Goal: Check status: Check status

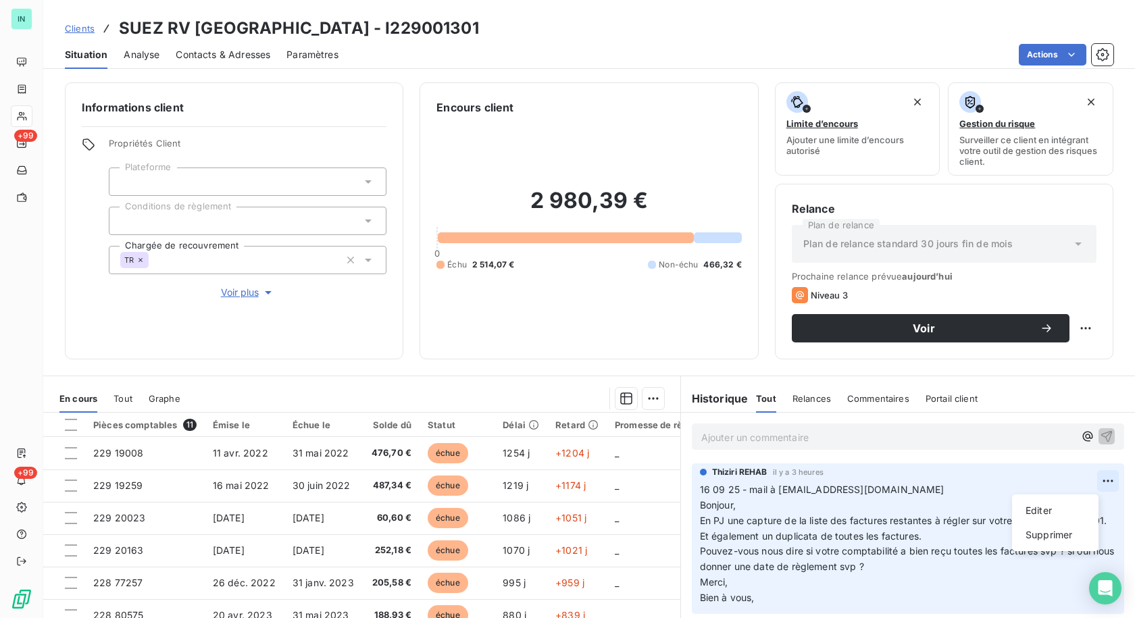
click at [1092, 481] on html "IN +99 +99 Clients SUEZ RV [GEOGRAPHIC_DATA] - I229001301 Situation Analyse Con…" at bounding box center [567, 309] width 1135 height 618
click at [1037, 512] on div "Editer" at bounding box center [1056, 511] width 76 height 22
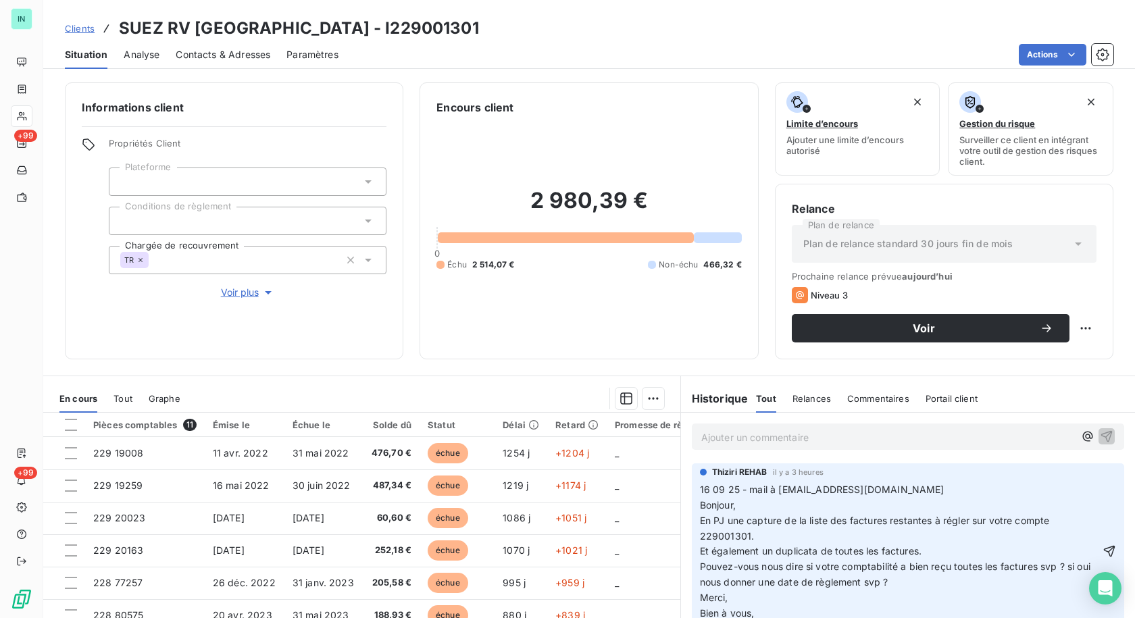
click at [802, 524] on span "En PJ une capture de la liste des factures restantes à régler sur votre compte …" at bounding box center [876, 528] width 353 height 27
click at [794, 520] on span "En PJ une capture de la liste des factures restantes à régler sur votre compte …" at bounding box center [876, 528] width 353 height 27
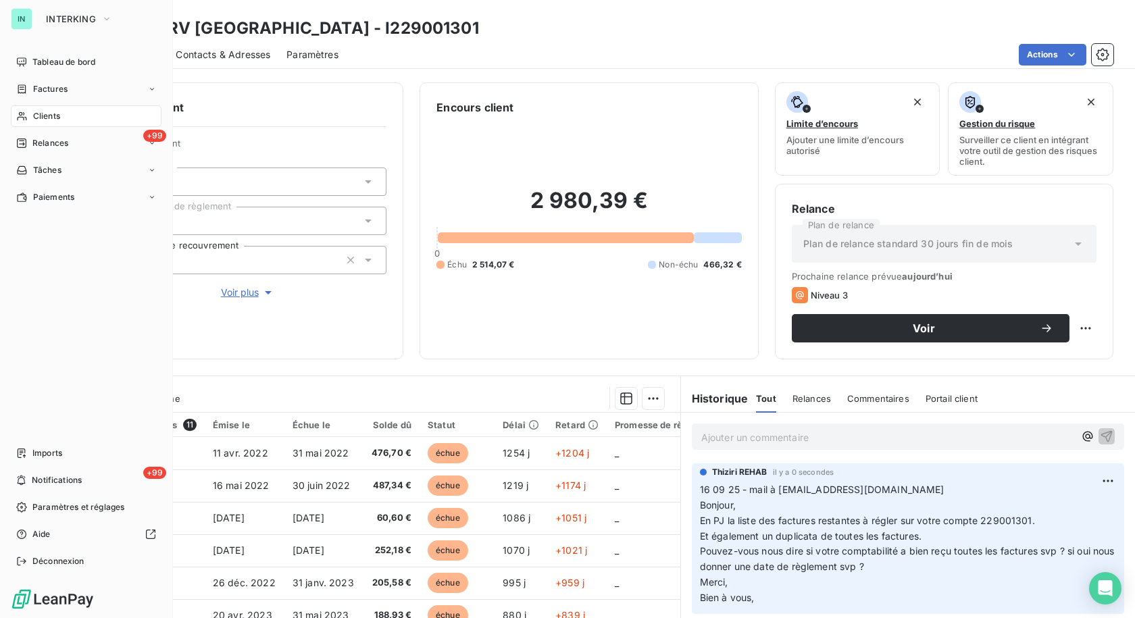
click at [26, 118] on icon at bounding box center [21, 116] width 11 height 11
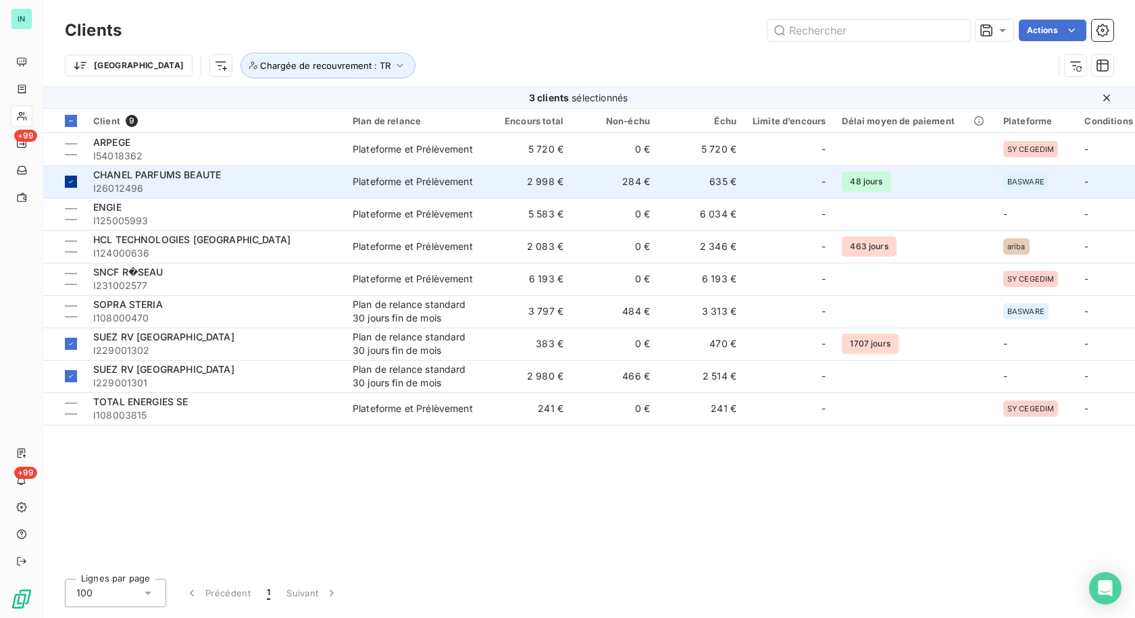
click at [70, 184] on icon at bounding box center [71, 182] width 8 height 8
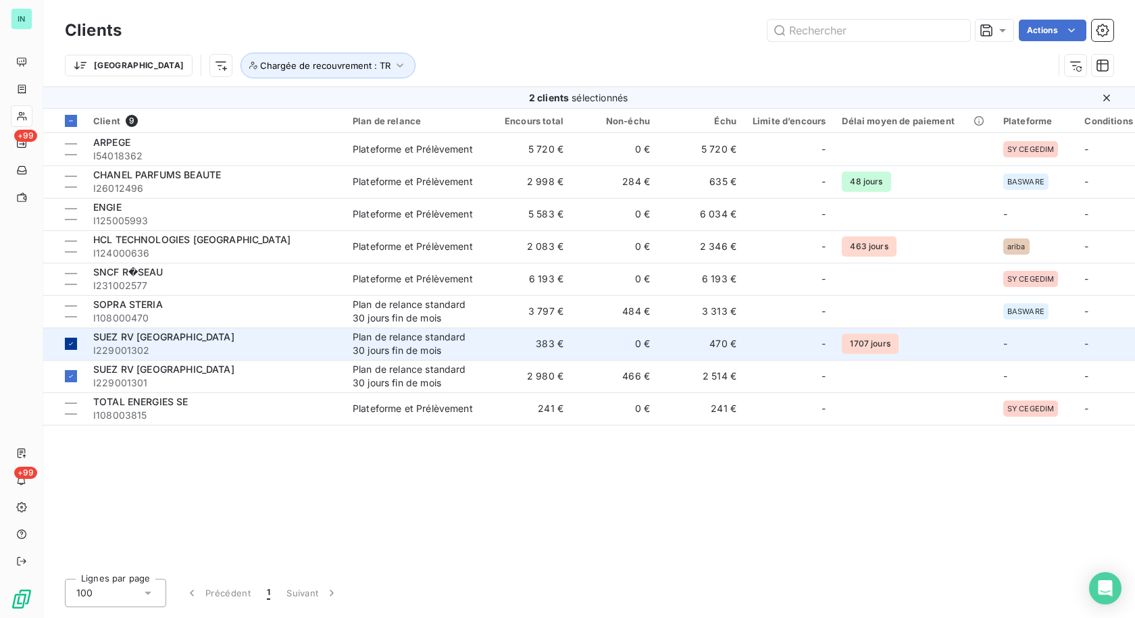
click at [68, 344] on icon at bounding box center [71, 344] width 8 height 8
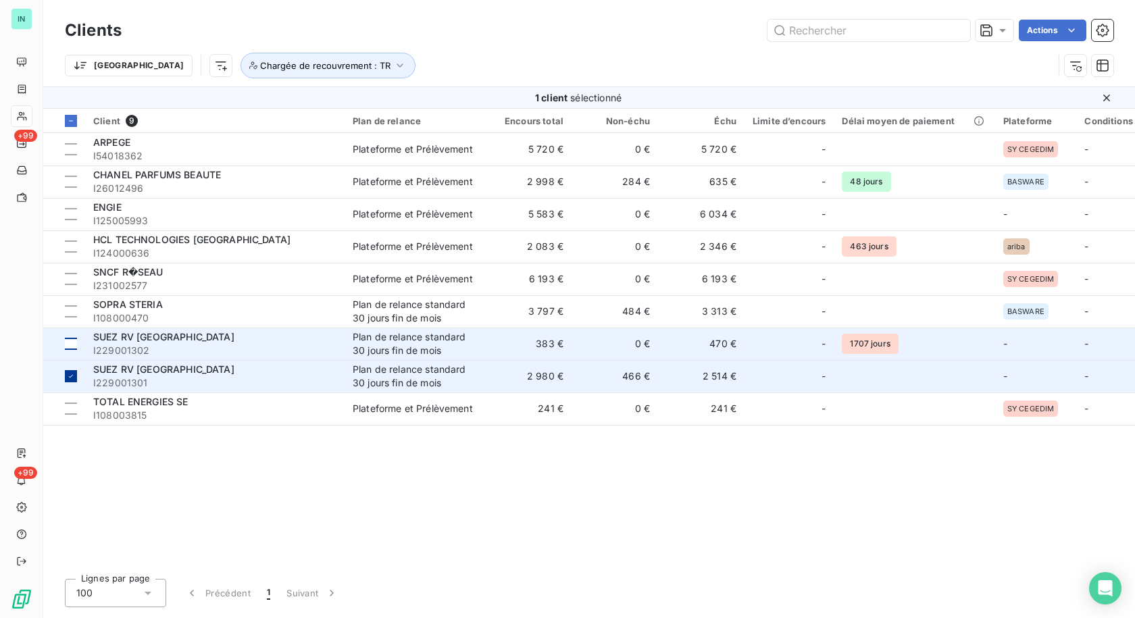
click at [69, 376] on icon at bounding box center [71, 376] width 8 height 8
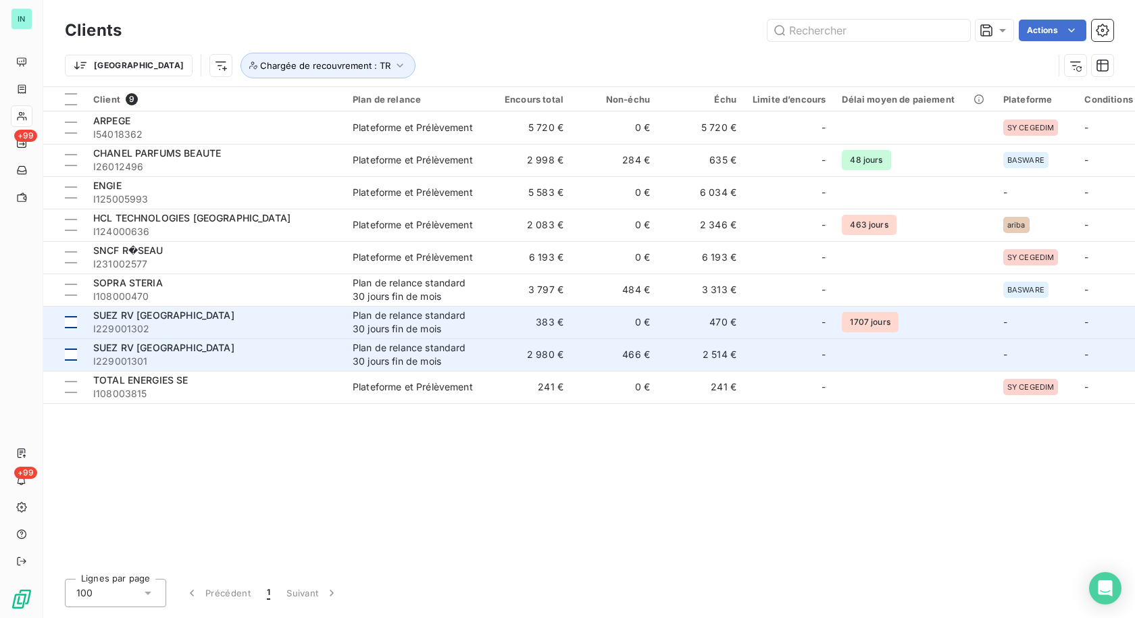
click at [70, 357] on div at bounding box center [71, 355] width 12 height 12
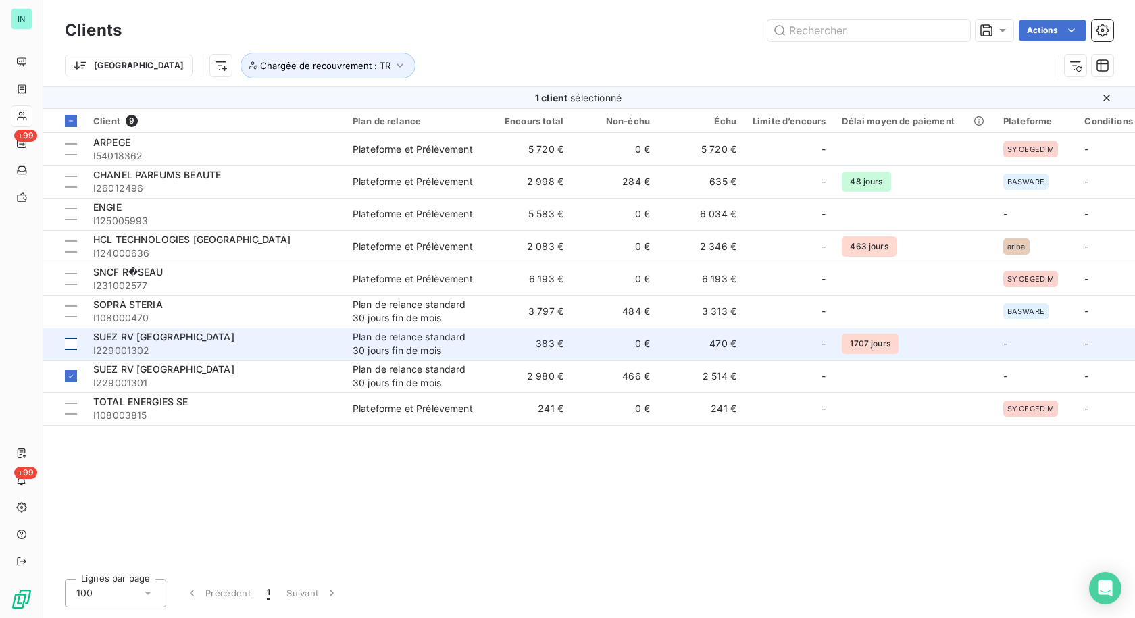
click at [71, 351] on td at bounding box center [64, 344] width 42 height 32
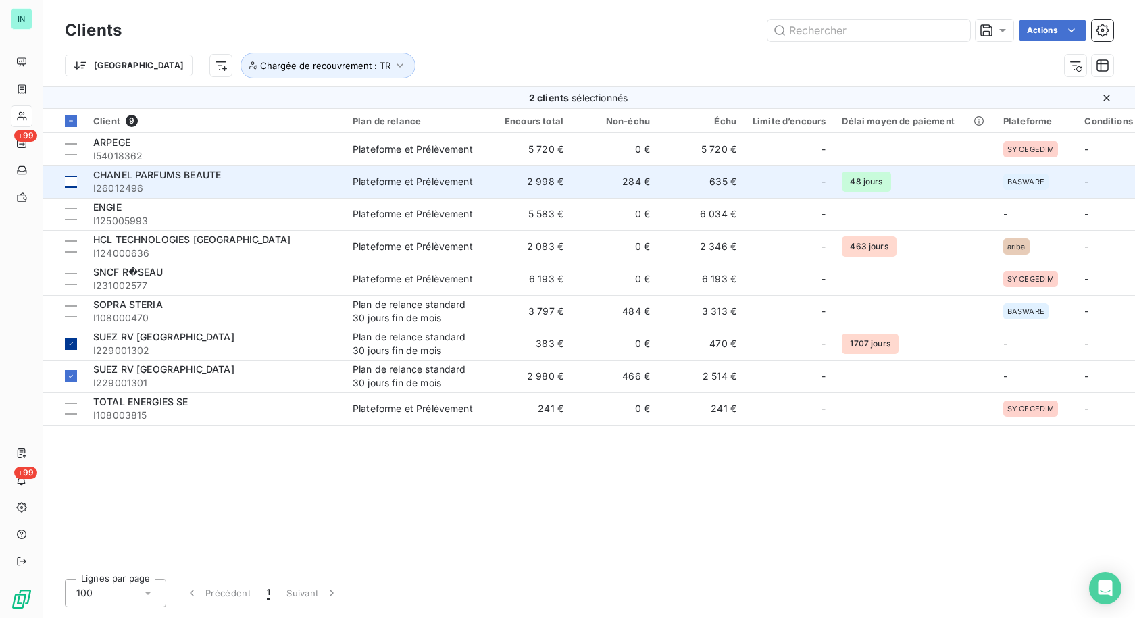
click at [69, 184] on div at bounding box center [71, 182] width 12 height 12
click at [69, 182] on icon at bounding box center [71, 182] width 8 height 8
click at [74, 348] on div at bounding box center [71, 344] width 12 height 12
click at [70, 380] on icon at bounding box center [71, 376] width 8 height 8
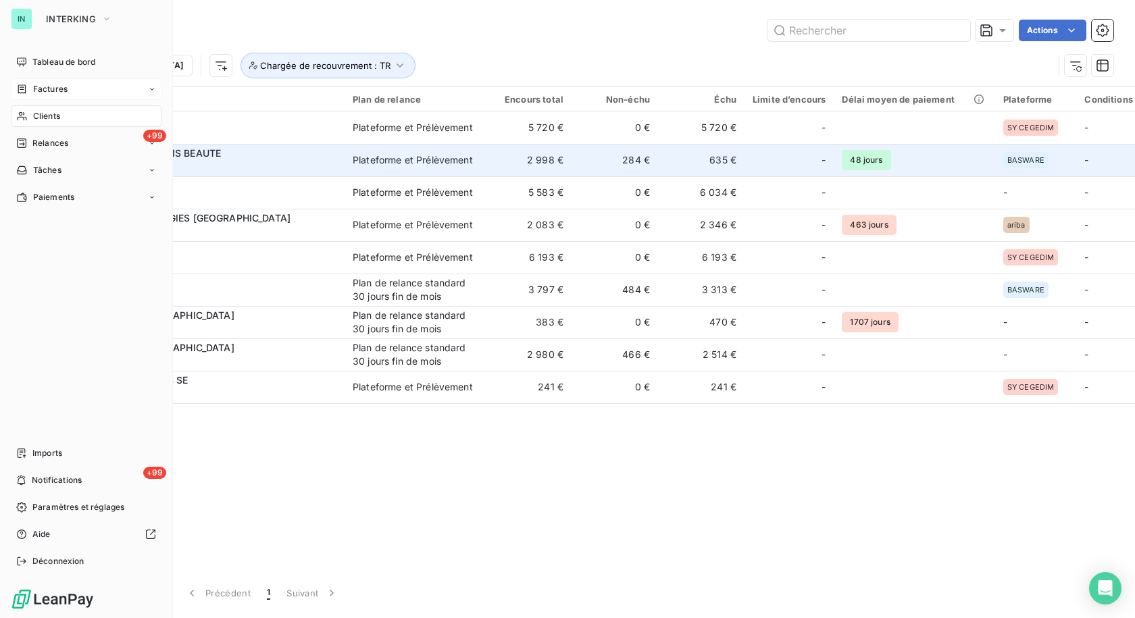
click at [26, 86] on icon at bounding box center [21, 89] width 11 height 11
